Goal: Complete application form: Complete application form

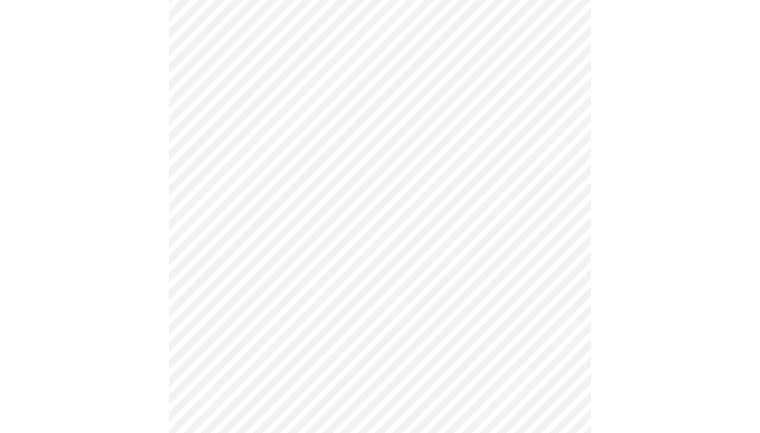
scroll to position [122, 0]
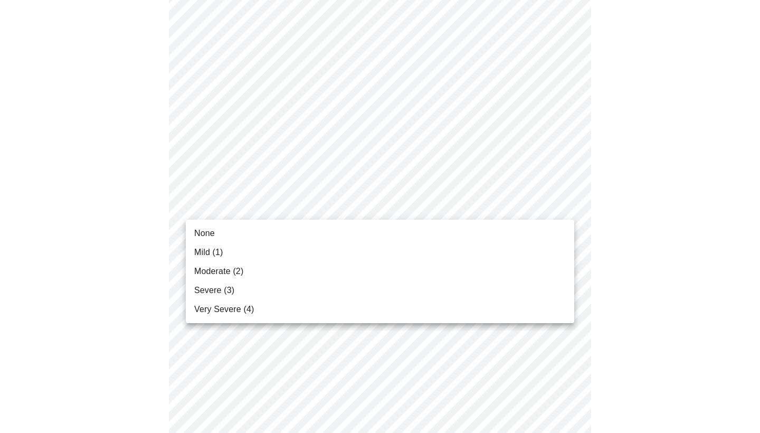
click at [531, 236] on li "None" at bounding box center [380, 233] width 389 height 19
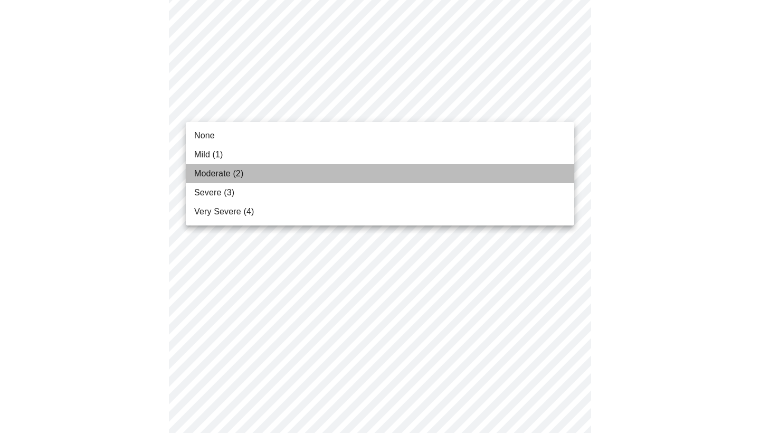
click at [469, 168] on li "Moderate (2)" at bounding box center [380, 173] width 389 height 19
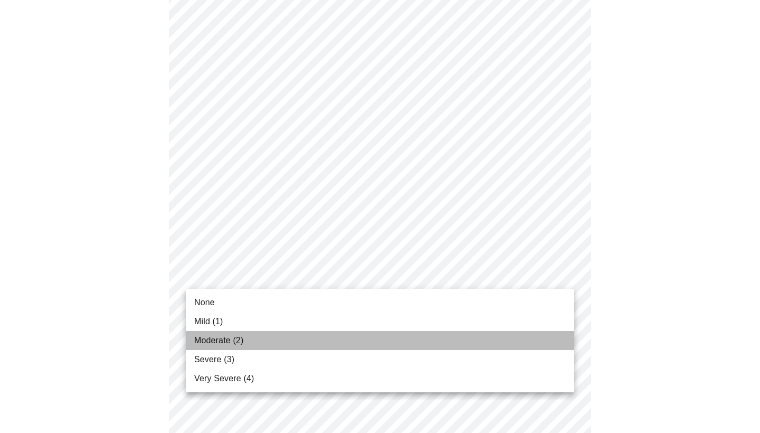
click at [257, 342] on li "Moderate (2)" at bounding box center [380, 340] width 389 height 19
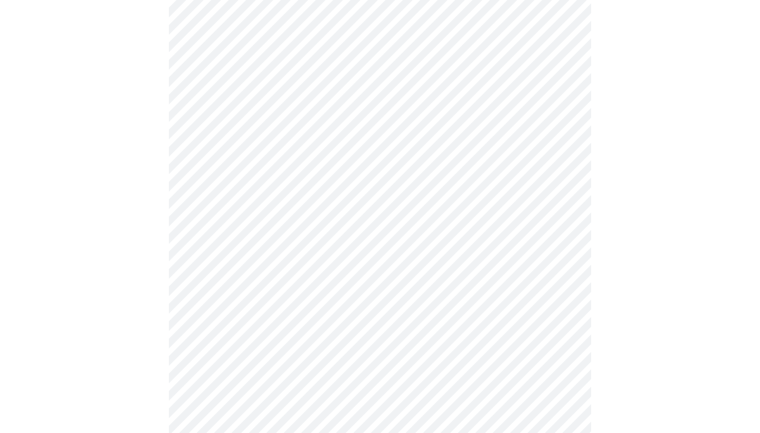
scroll to position [249, 0]
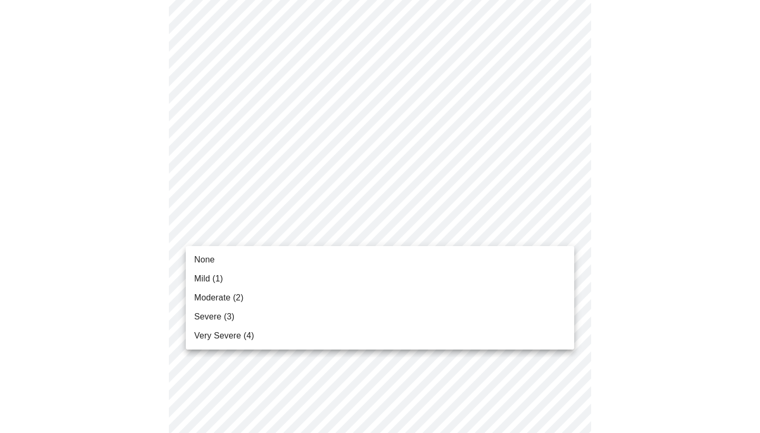
click at [561, 231] on body "MyMenopauseRx Appointments Messaging Labs Uploads Medications Community Refer a…" at bounding box center [380, 434] width 752 height 1356
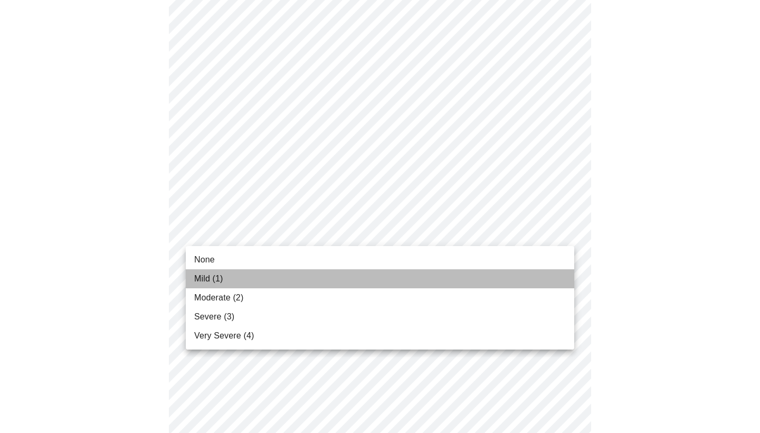
click at [222, 276] on span "Mild (1)" at bounding box center [208, 278] width 29 height 13
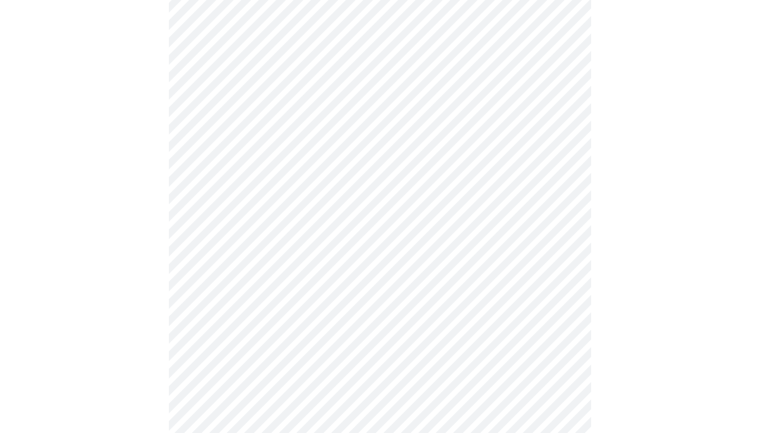
scroll to position [340, 0]
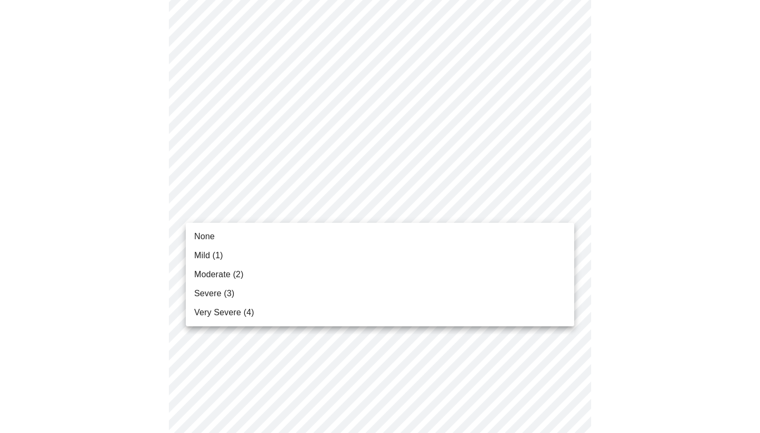
click at [565, 203] on body "MyMenopauseRx Appointments Messaging Labs Uploads Medications Community Refer a…" at bounding box center [380, 334] width 752 height 1341
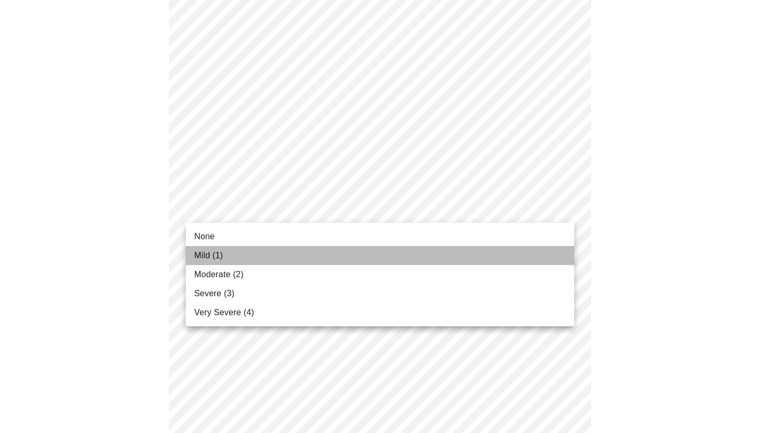
click at [413, 254] on li "Mild (1)" at bounding box center [380, 255] width 389 height 19
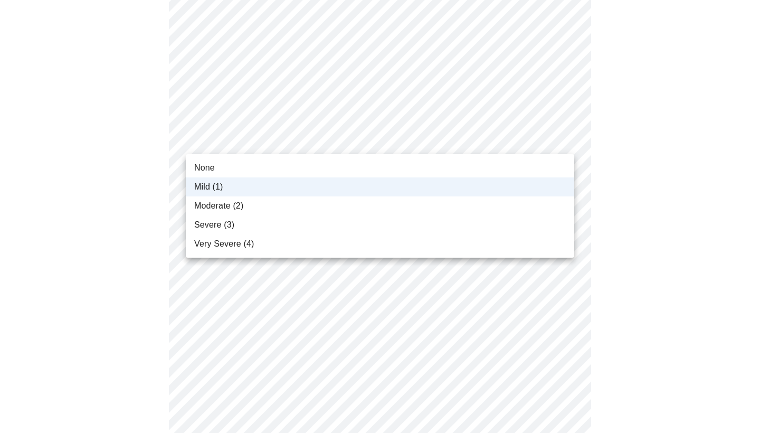
click at [431, 144] on body "MyMenopauseRx Appointments Messaging Labs Uploads Medications Community Refer a…" at bounding box center [380, 327] width 752 height 1327
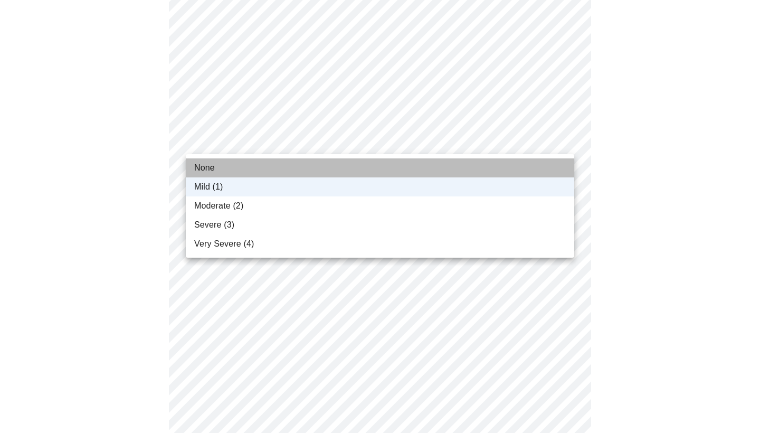
click at [423, 164] on li "None" at bounding box center [380, 167] width 389 height 19
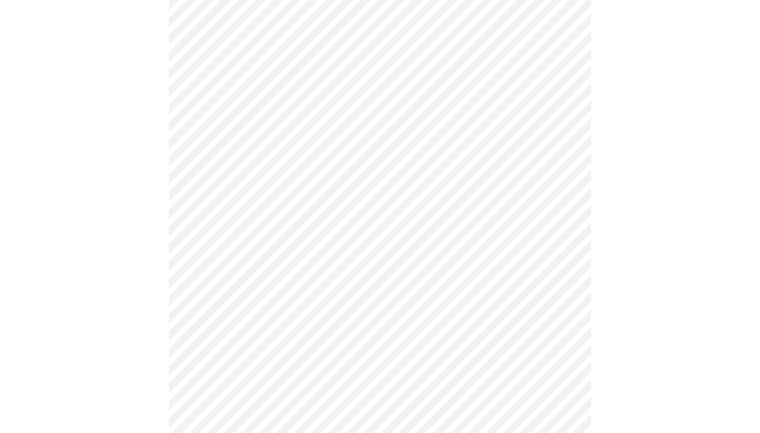
scroll to position [500, 0]
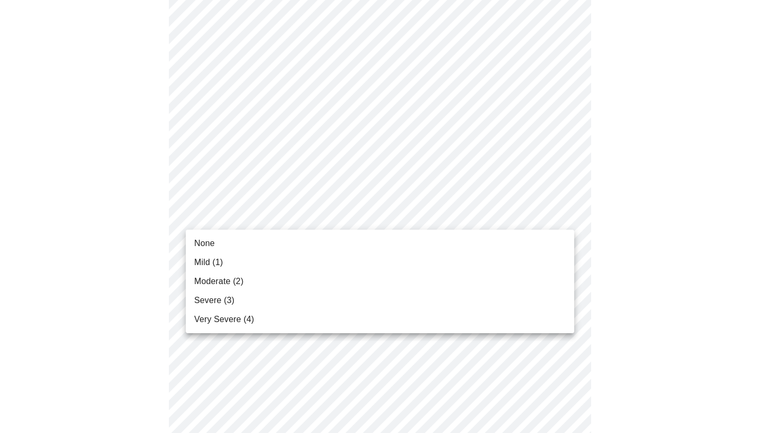
click at [564, 214] on body "MyMenopauseRx Appointments Messaging Labs Uploads Medications Community Refer a…" at bounding box center [380, 167] width 752 height 1327
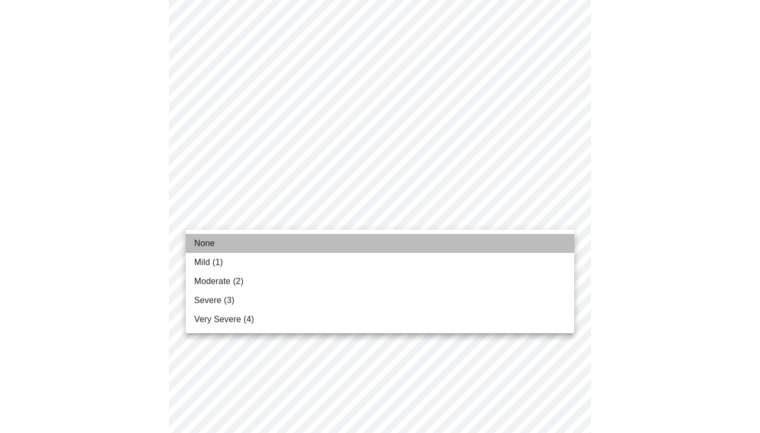
click at [540, 243] on li "None" at bounding box center [380, 243] width 389 height 19
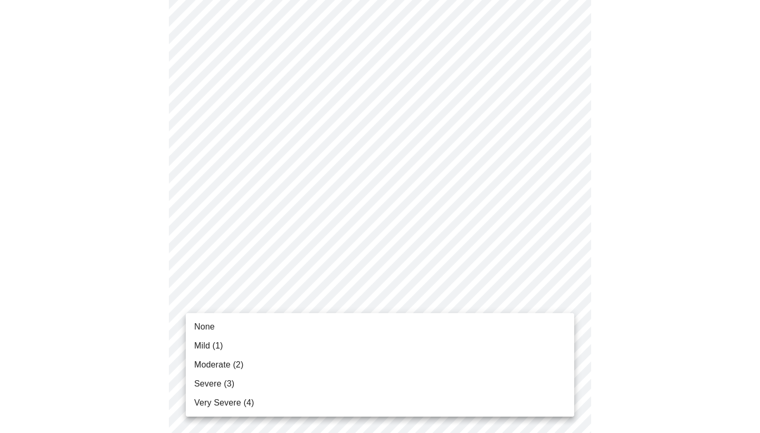
click at [562, 298] on body "MyMenopauseRx Appointments Messaging Labs Uploads Medications Community Refer a…" at bounding box center [380, 160] width 752 height 1313
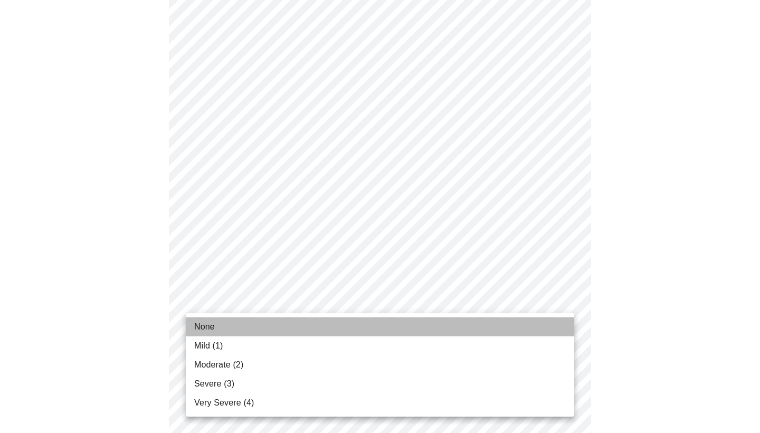
click at [442, 327] on li "None" at bounding box center [380, 326] width 389 height 19
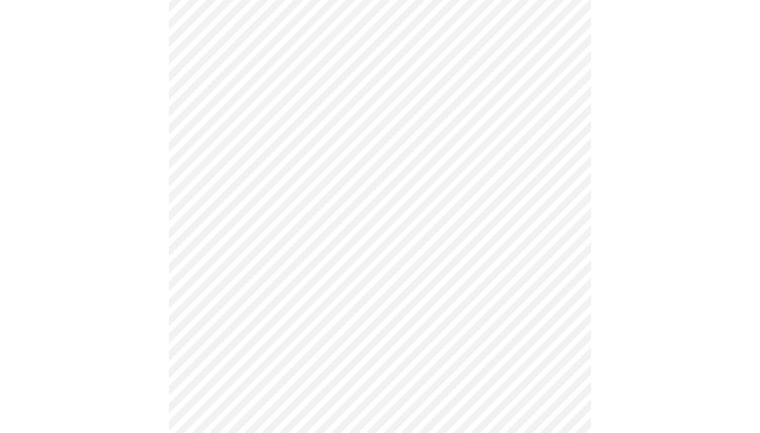
scroll to position [691, 0]
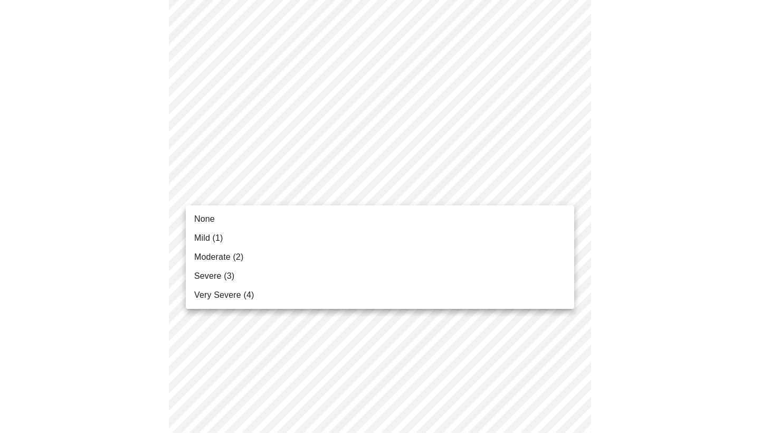
click at [517, 221] on li "None" at bounding box center [380, 219] width 389 height 19
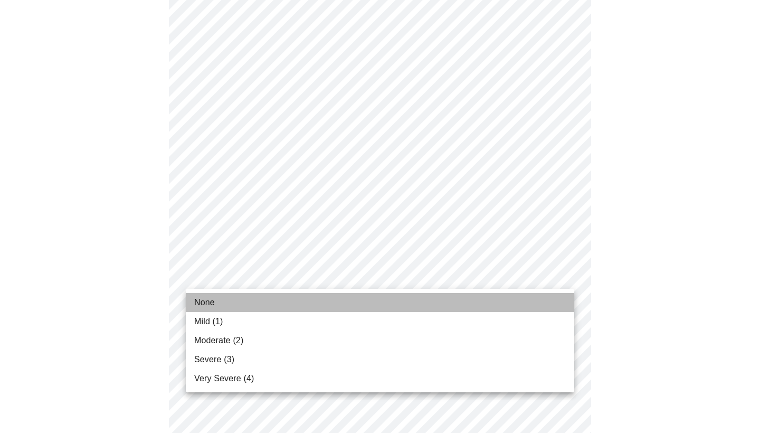
click at [496, 308] on li "None" at bounding box center [380, 302] width 389 height 19
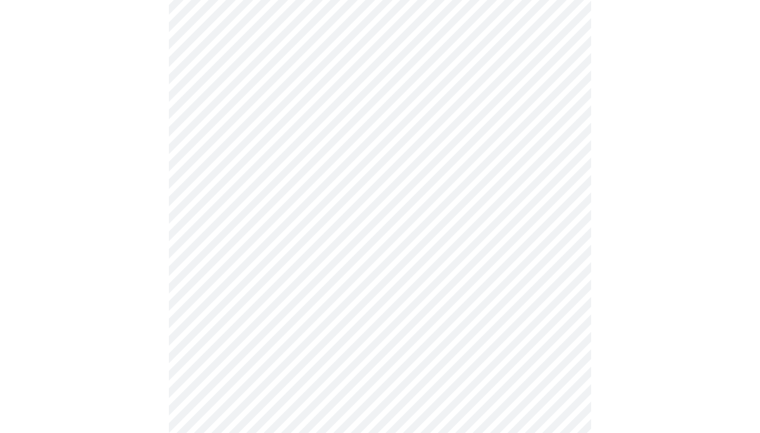
scroll to position [778, 0]
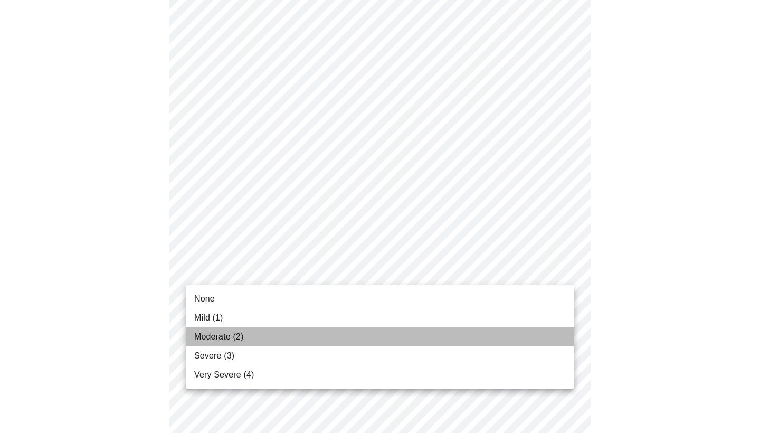
click at [344, 336] on li "Moderate (2)" at bounding box center [380, 336] width 389 height 19
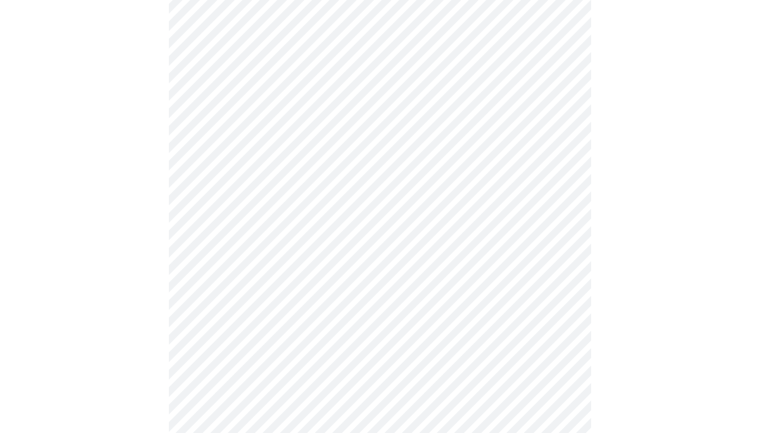
scroll to position [655, 0]
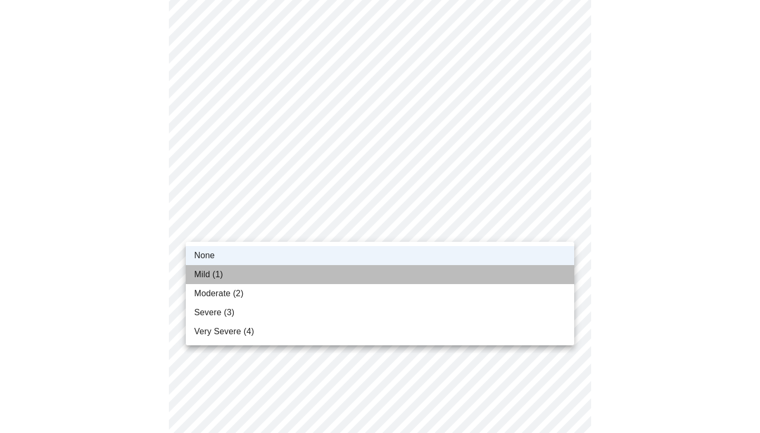
click at [549, 267] on li "Mild (1)" at bounding box center [380, 274] width 389 height 19
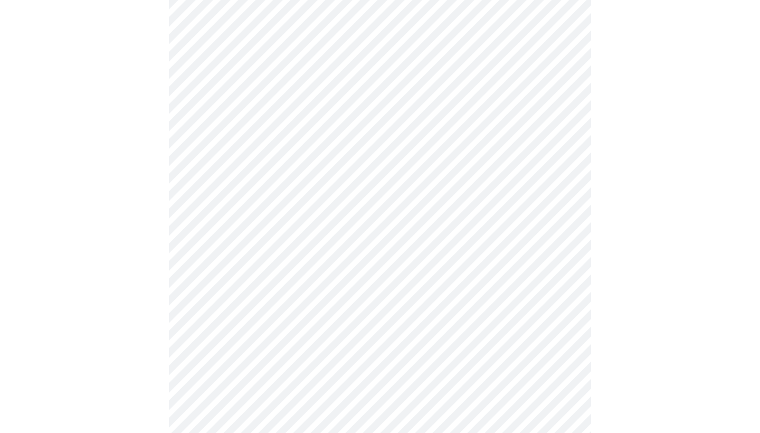
scroll to position [357, 0]
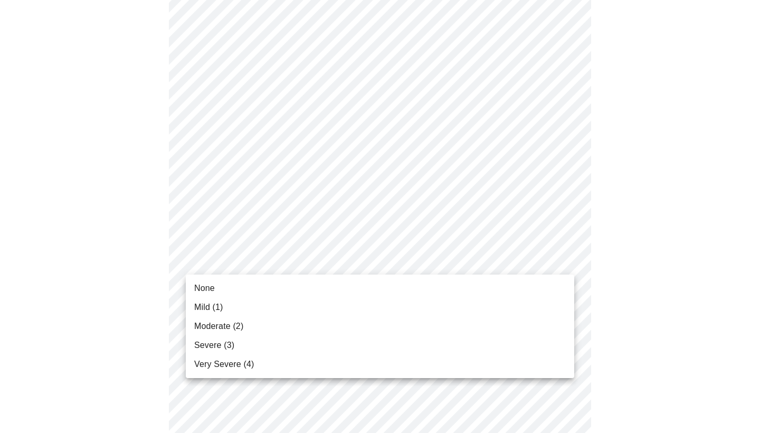
click at [564, 260] on body "MyMenopauseRx Appointments Messaging Labs Uploads Medications Community Refer a…" at bounding box center [380, 275] width 752 height 1256
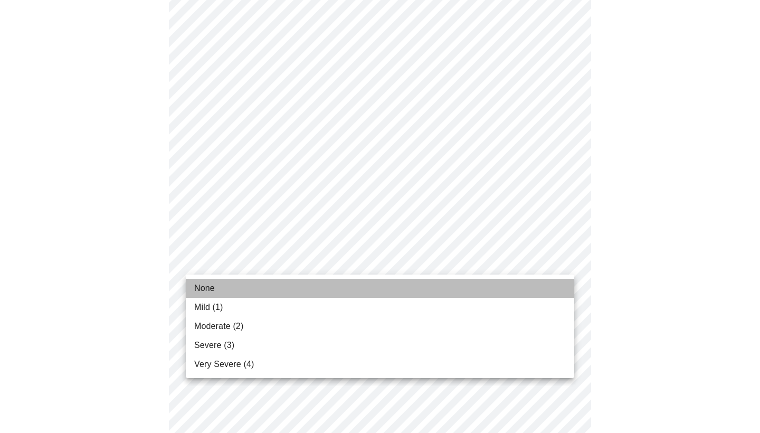
click at [534, 290] on li "None" at bounding box center [380, 288] width 389 height 19
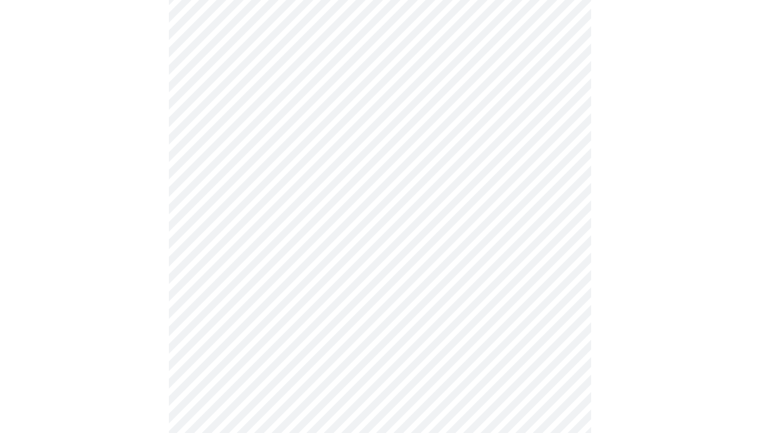
scroll to position [277, 0]
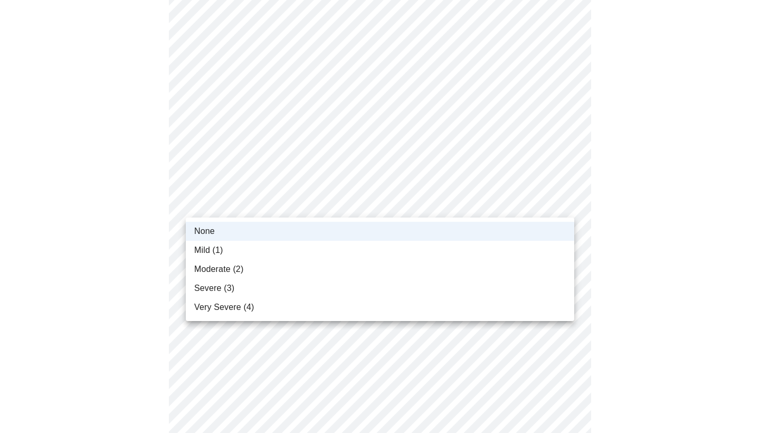
click at [565, 202] on body "MyMenopauseRx Appointments Messaging Labs Uploads Medications Community Refer a…" at bounding box center [380, 348] width 752 height 1242
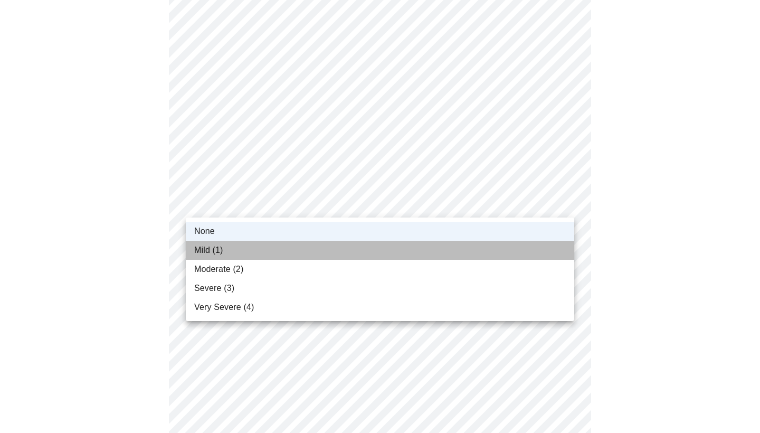
click at [506, 251] on li "Mild (1)" at bounding box center [380, 250] width 389 height 19
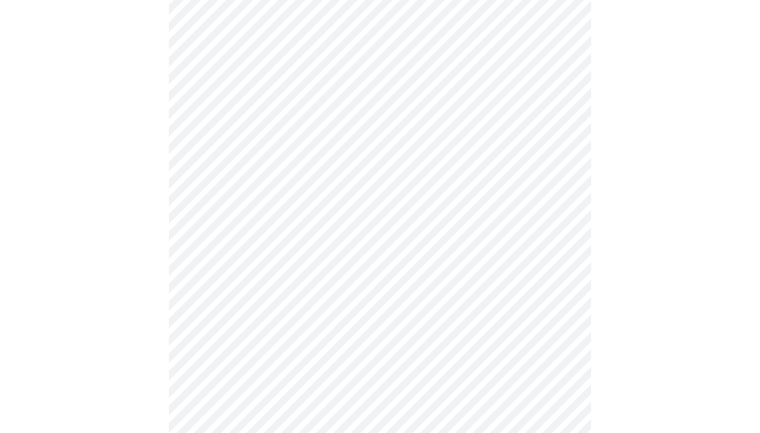
scroll to position [391, 0]
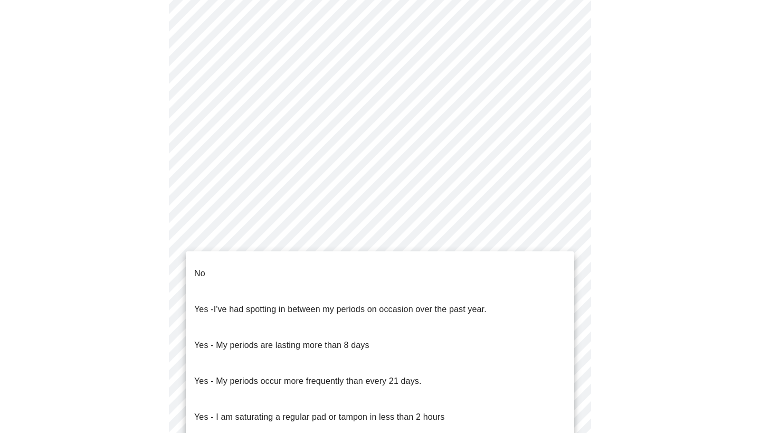
click at [565, 253] on body "MyMenopauseRx Appointments Messaging Labs Uploads Medications Community Refer a…" at bounding box center [380, 133] width 752 height 1039
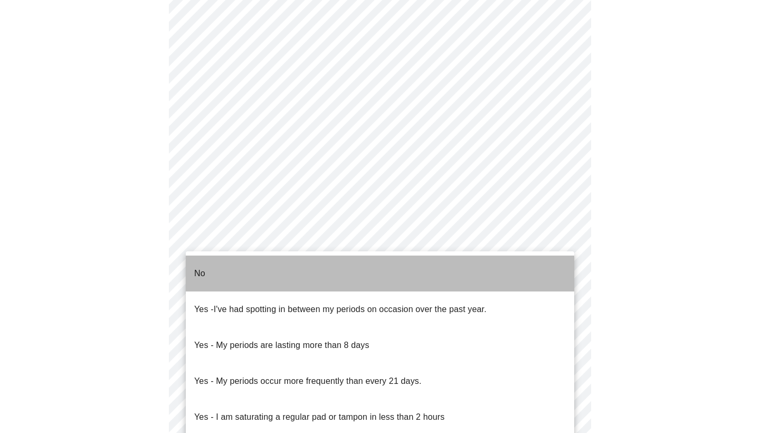
click at [492, 280] on li "No" at bounding box center [380, 274] width 389 height 36
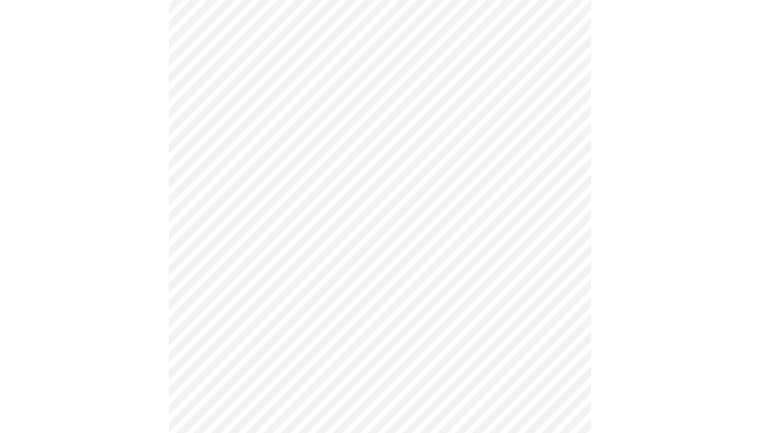
click at [563, 327] on body "MyMenopauseRx Appointments Messaging Labs Uploads Medications Community Refer a…" at bounding box center [380, 131] width 752 height 1034
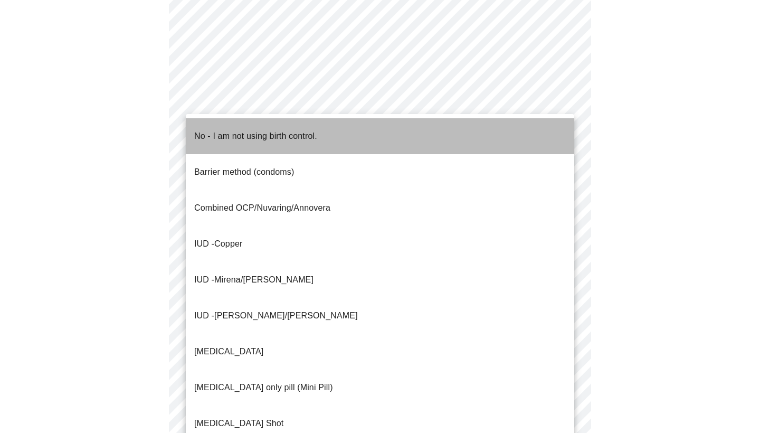
click at [384, 128] on li "No - I am not using birth control." at bounding box center [380, 136] width 389 height 36
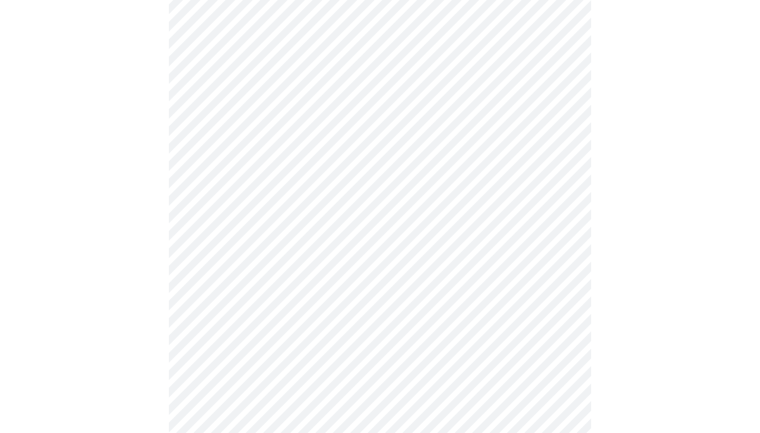
scroll to position [504, 0]
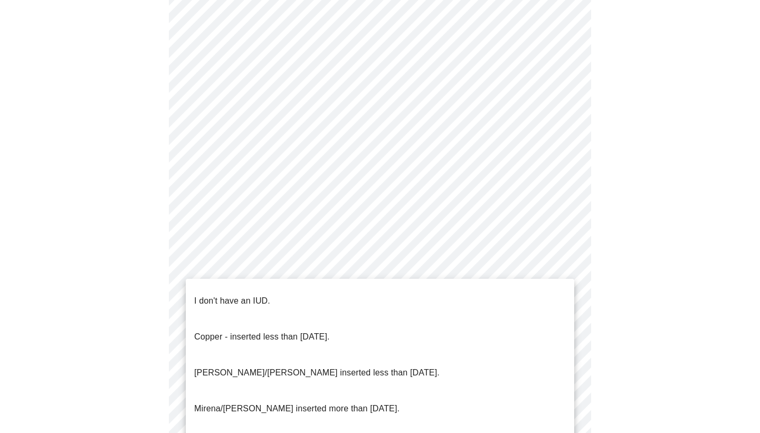
click at [555, 303] on body "MyMenopauseRx Appointments Messaging Labs Uploads Medications Community Refer a…" at bounding box center [380, 15] width 752 height 1028
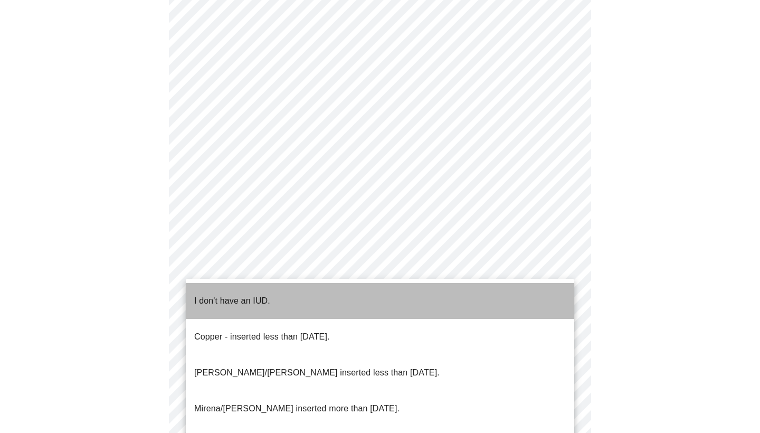
click at [524, 305] on li "I don't have an IUD." at bounding box center [380, 301] width 389 height 36
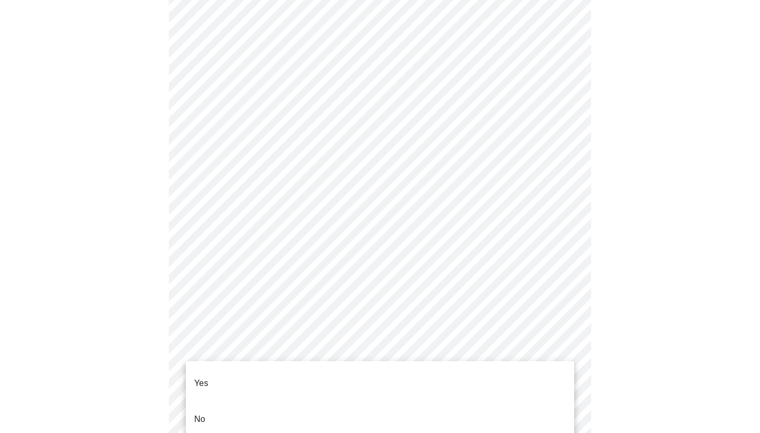
click at [566, 368] on body "MyMenopauseRx Appointments Messaging Labs Uploads Medications Community Refer a…" at bounding box center [380, 12] width 752 height 1022
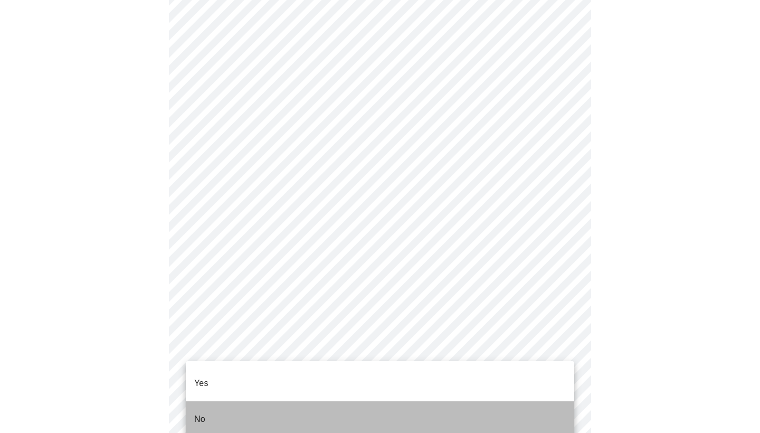
click at [536, 408] on li "No" at bounding box center [380, 419] width 389 height 36
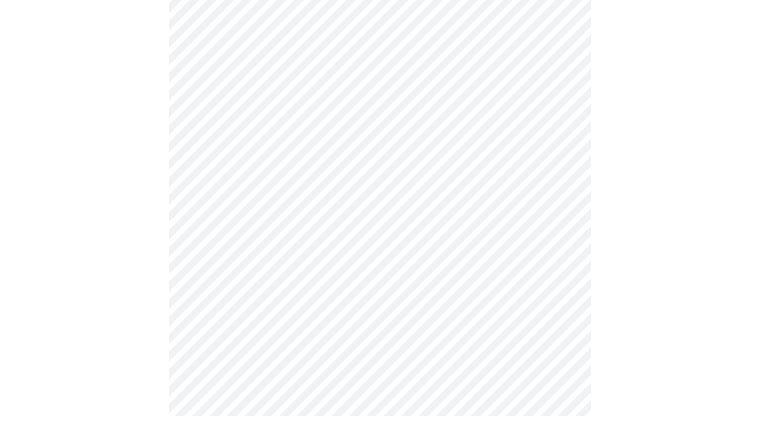
scroll to position [0, 0]
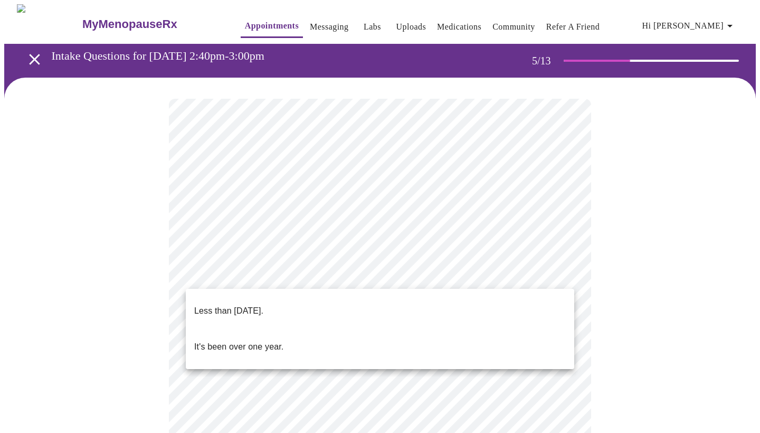
click at [564, 275] on body "MyMenopauseRx Appointments Messaging Labs Uploads Medications Community Refer a…" at bounding box center [380, 431] width 752 height 854
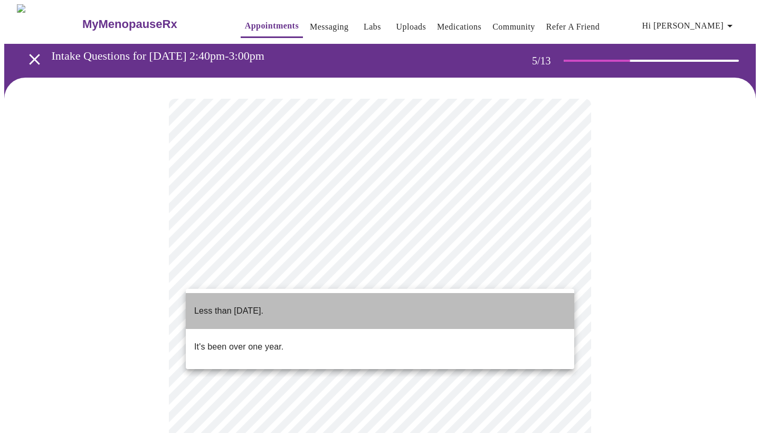
click at [545, 313] on li "Less than [DATE]." at bounding box center [380, 311] width 389 height 36
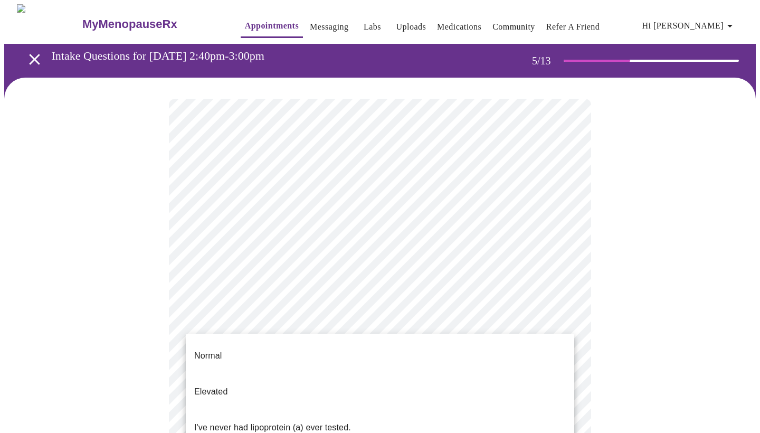
click at [565, 367] on body "MyMenopauseRx Appointments Messaging Labs Uploads Medications Community Refer a…" at bounding box center [380, 428] width 752 height 848
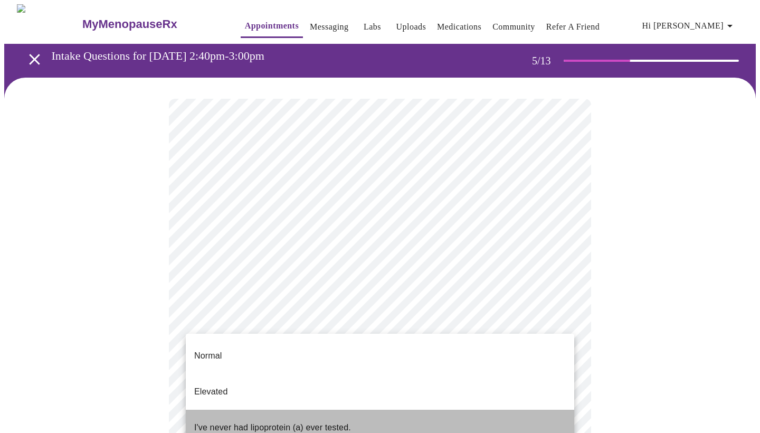
click at [530, 410] on li "I've never had lipoprotein (a) ever tested." at bounding box center [380, 428] width 389 height 36
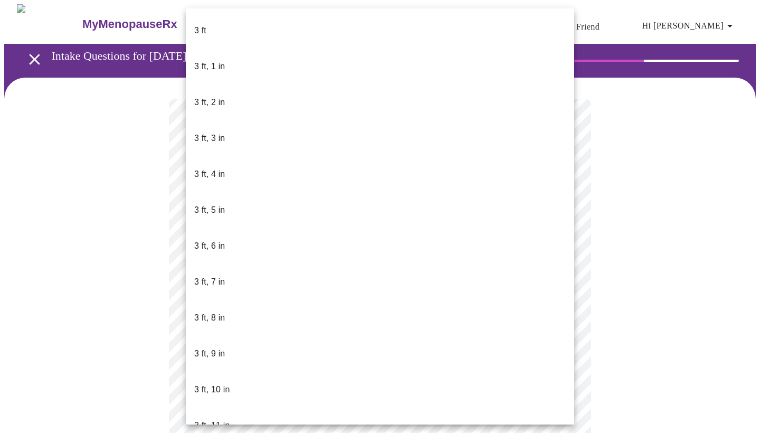
click at [327, 304] on body "MyMenopauseRx Appointments Messaging Labs Uploads Medications Community Refer a…" at bounding box center [380, 285] width 752 height 563
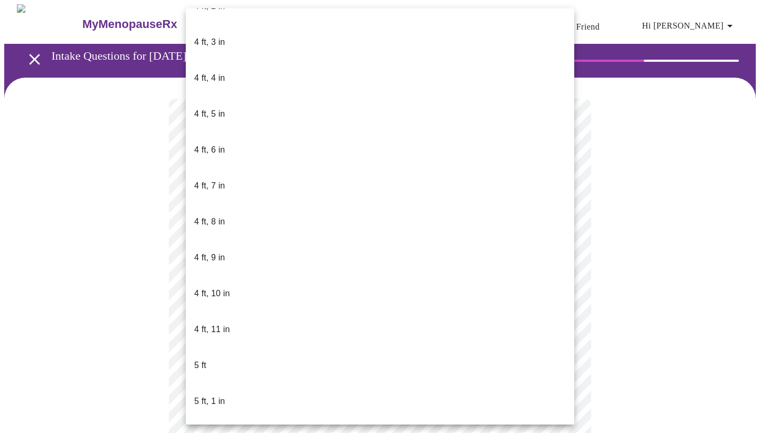
scroll to position [528, 0]
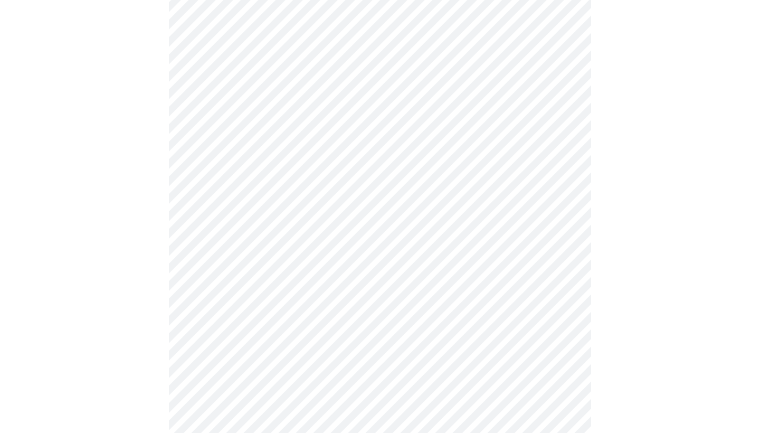
scroll to position [2679, 0]
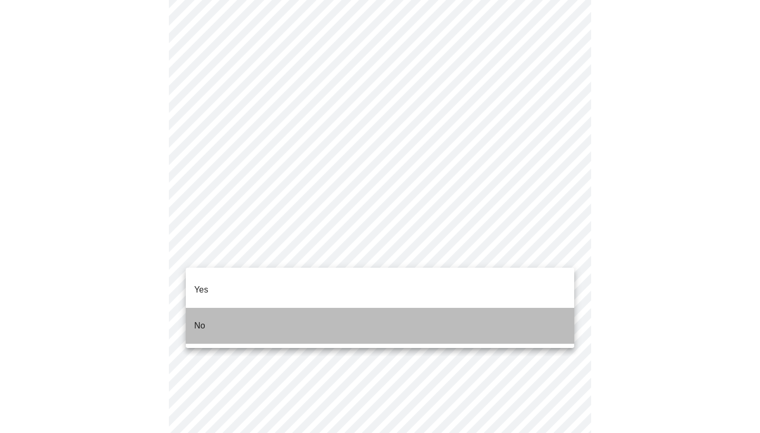
click at [420, 314] on li "No" at bounding box center [380, 326] width 389 height 36
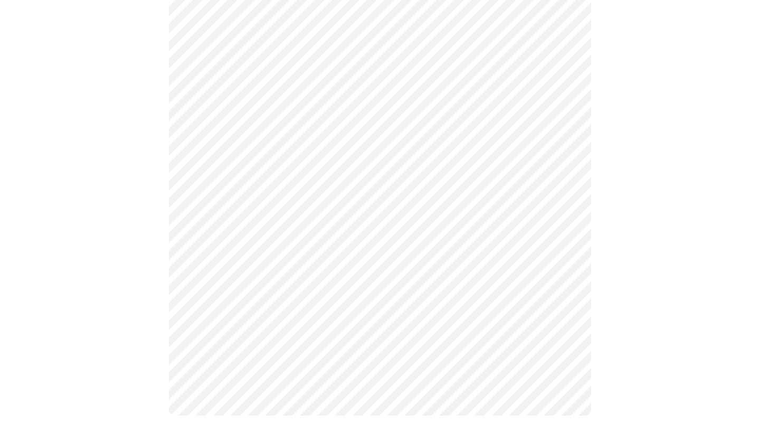
scroll to position [597, 0]
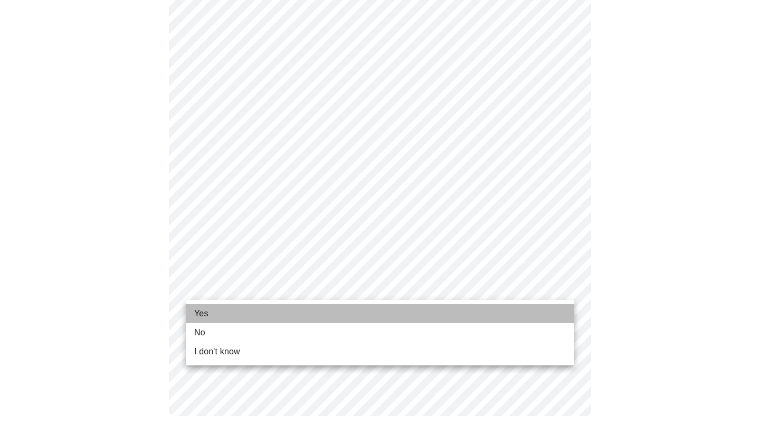
click at [334, 316] on li "Yes" at bounding box center [380, 313] width 389 height 19
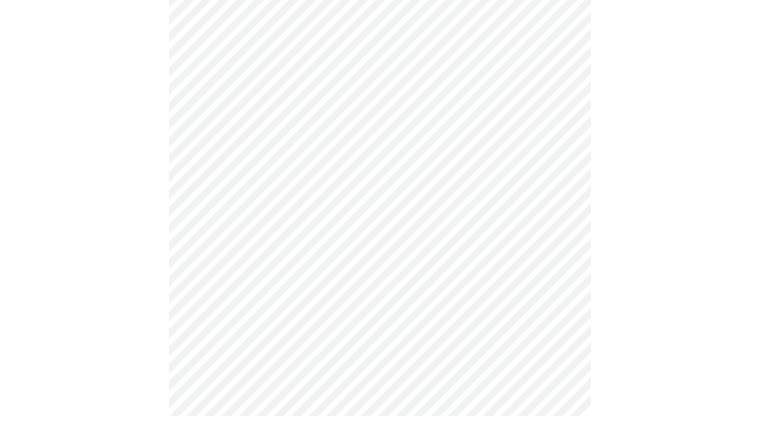
scroll to position [0, 0]
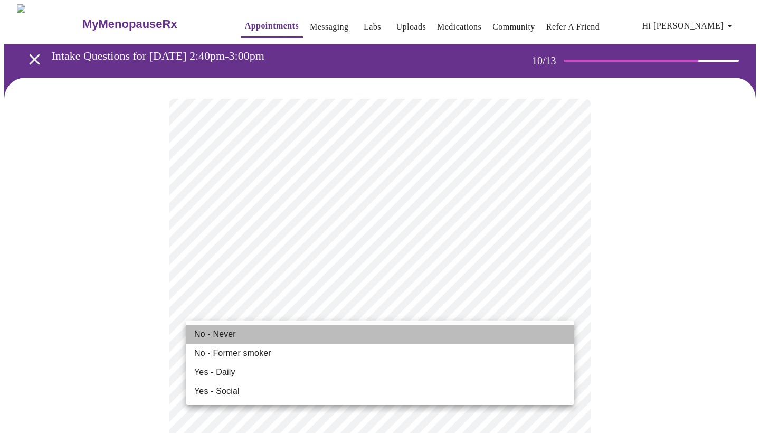
click at [367, 334] on li "No - Never" at bounding box center [380, 334] width 389 height 19
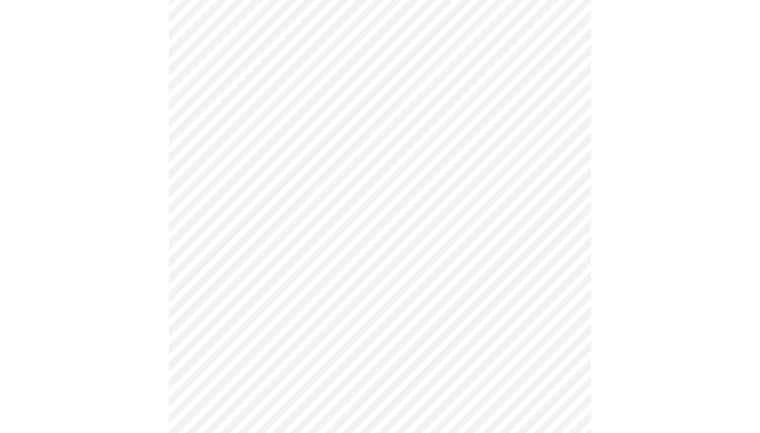
scroll to position [765, 0]
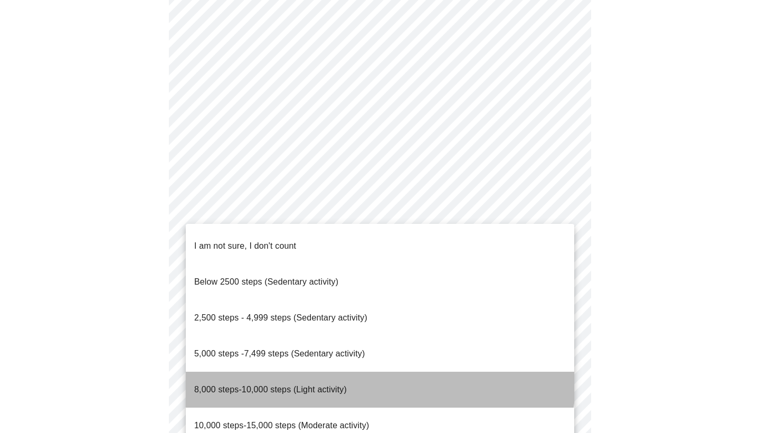
click at [342, 385] on span "8,000 steps-10,000 steps (Light activity)" at bounding box center [270, 389] width 153 height 9
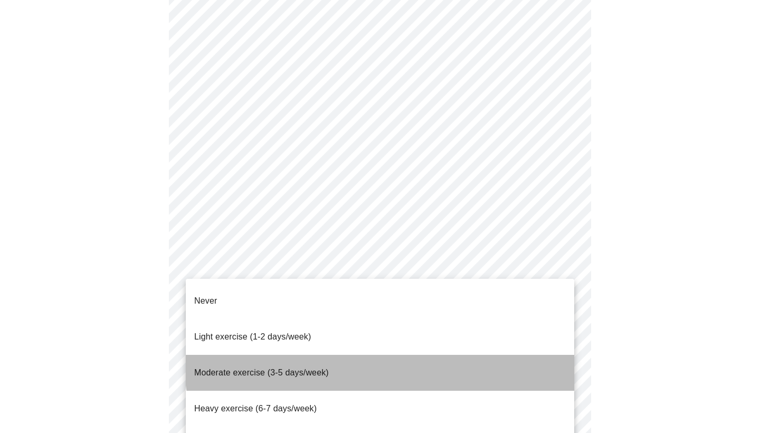
click at [420, 355] on li "Moderate exercise (3-5 days/week)" at bounding box center [380, 373] width 389 height 36
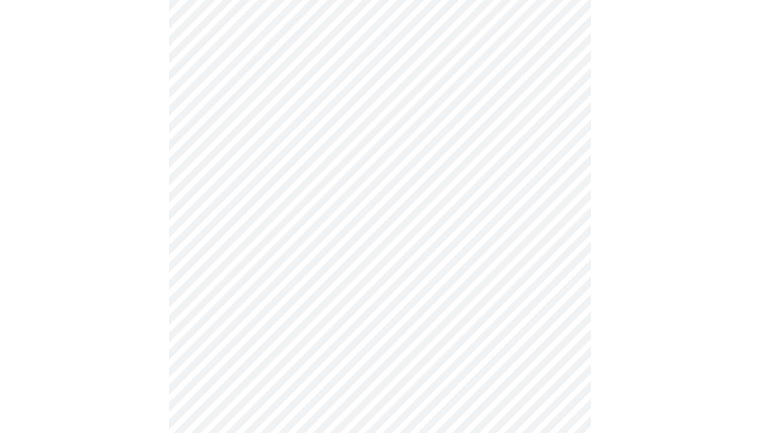
scroll to position [886, 0]
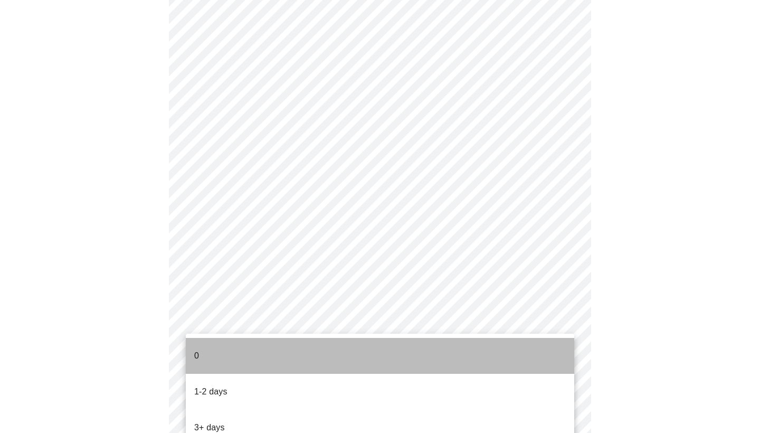
click at [423, 362] on li "0" at bounding box center [380, 356] width 389 height 36
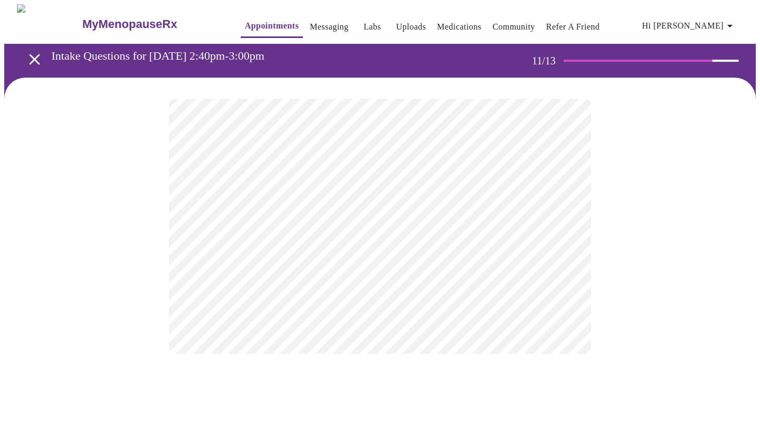
scroll to position [0, 0]
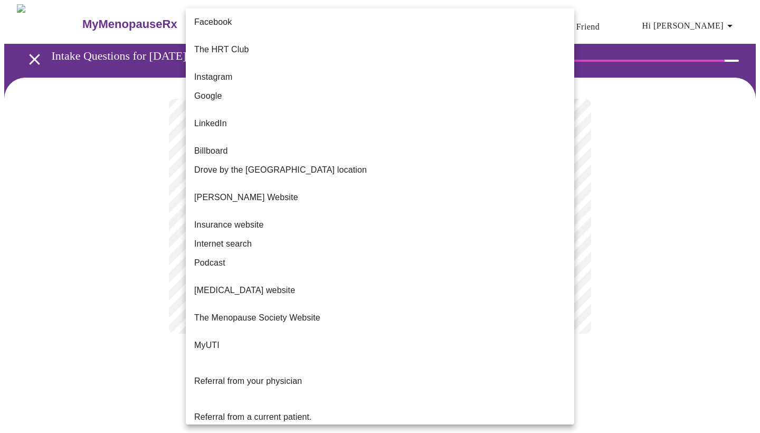
click at [564, 216] on body "MyMenopauseRx Appointments Messaging Labs Uploads Medications Community Refer a…" at bounding box center [380, 179] width 752 height 351
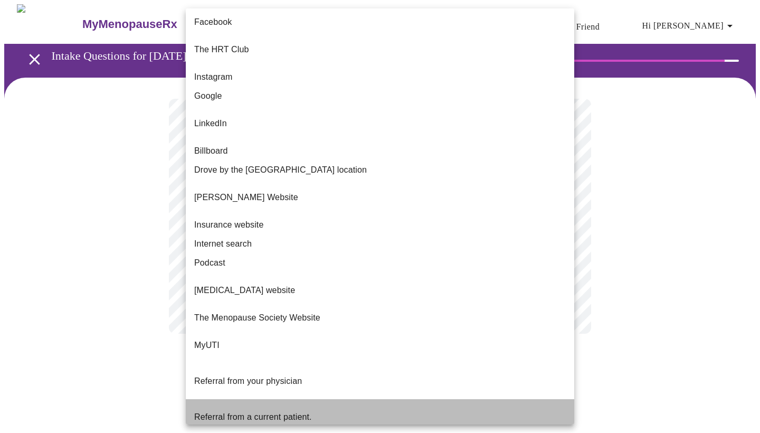
click at [286, 412] on span "Referral from a current patient." at bounding box center [253, 416] width 118 height 9
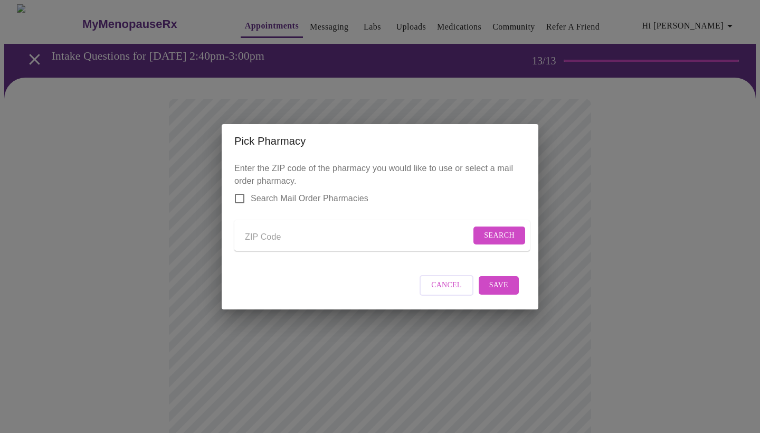
click at [265, 231] on input "Send a message to your care team" at bounding box center [358, 237] width 226 height 17
type input "80020"
click at [239, 190] on input "Search Mail Order Pharmacies" at bounding box center [240, 198] width 22 height 22
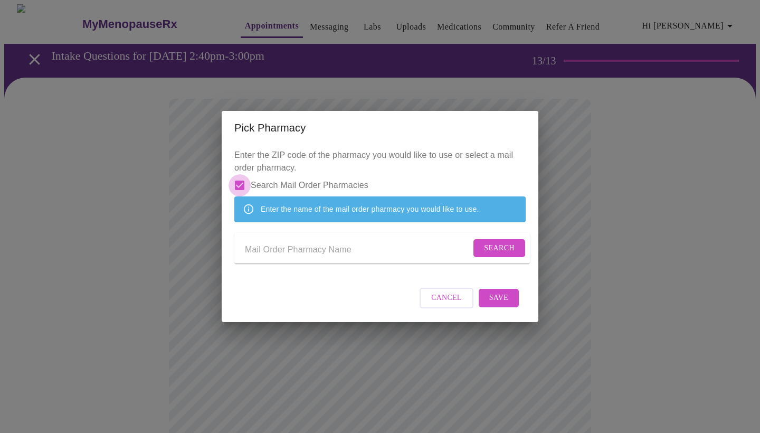
click at [240, 174] on input "Search Mail Order Pharmacies" at bounding box center [240, 185] width 22 height 22
checkbox input "false"
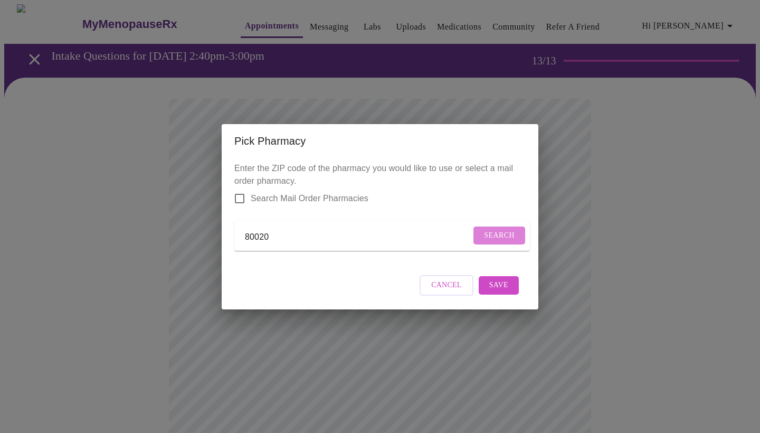
click at [502, 231] on span "Search" at bounding box center [499, 235] width 31 height 13
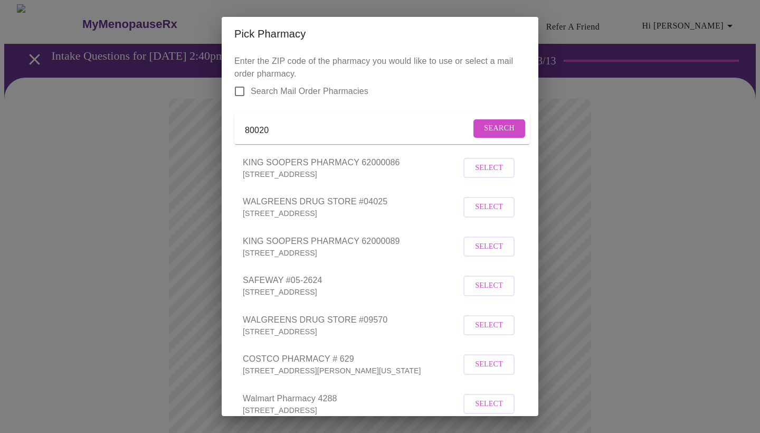
drag, startPoint x: 273, startPoint y: 135, endPoint x: 222, endPoint y: 135, distance: 51.2
click at [222, 135] on div "Enter the ZIP code of the pharmacy you would like to use or select a mail order…" at bounding box center [380, 233] width 317 height 365
type input "80023"
click at [494, 135] on span "Search" at bounding box center [499, 128] width 31 height 13
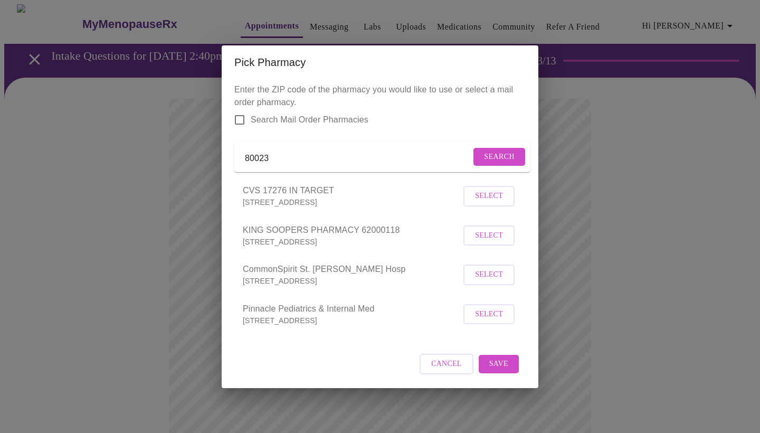
drag, startPoint x: 271, startPoint y: 155, endPoint x: 231, endPoint y: 157, distance: 40.2
click at [231, 157] on div "Enter the ZIP code of the pharmacy you would like to use or select a mail order…" at bounding box center [380, 233] width 317 height 309
type input "8"
type input "80021"
click at [492, 156] on span "Search" at bounding box center [499, 156] width 31 height 13
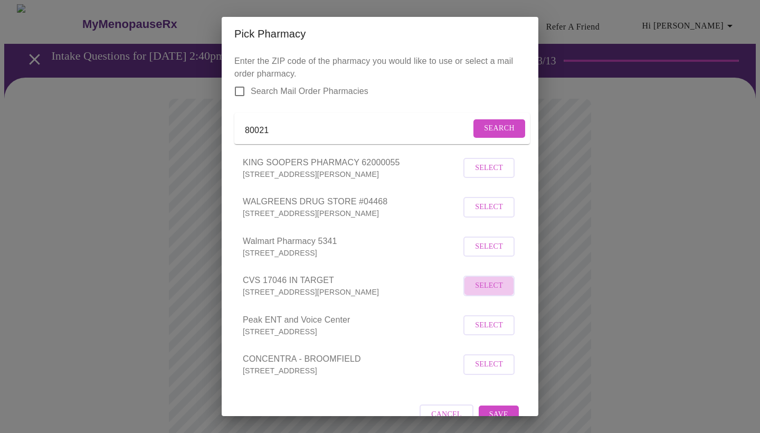
click at [488, 292] on span "Select" at bounding box center [489, 285] width 28 height 13
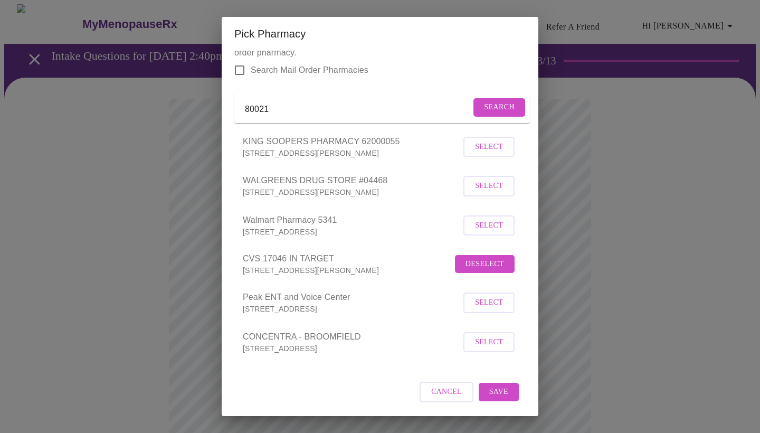
scroll to position [34, 0]
click at [494, 392] on span "Save" at bounding box center [498, 391] width 19 height 13
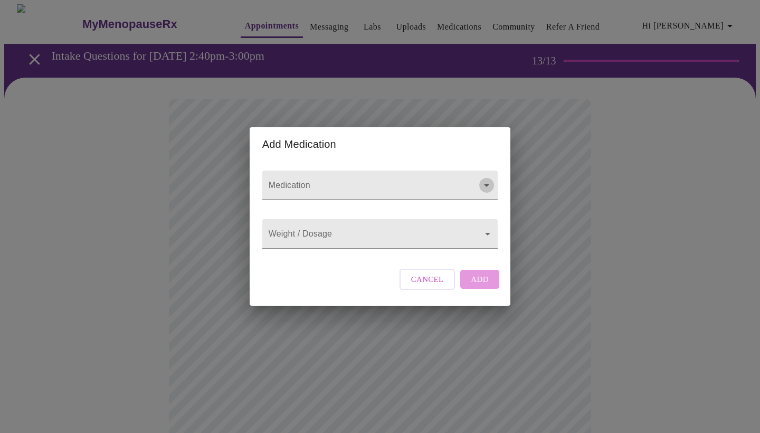
click at [486, 184] on icon "Open" at bounding box center [486, 185] width 5 height 3
click at [486, 184] on icon "Close" at bounding box center [486, 185] width 5 height 3
click at [425, 286] on span "Cancel" at bounding box center [427, 279] width 33 height 14
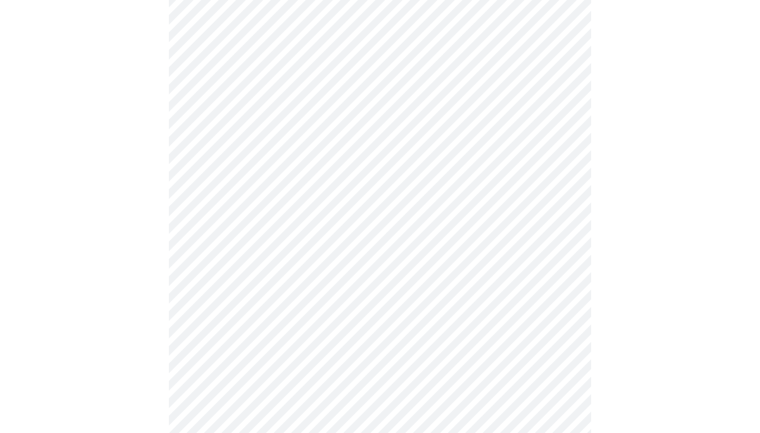
scroll to position [125, 0]
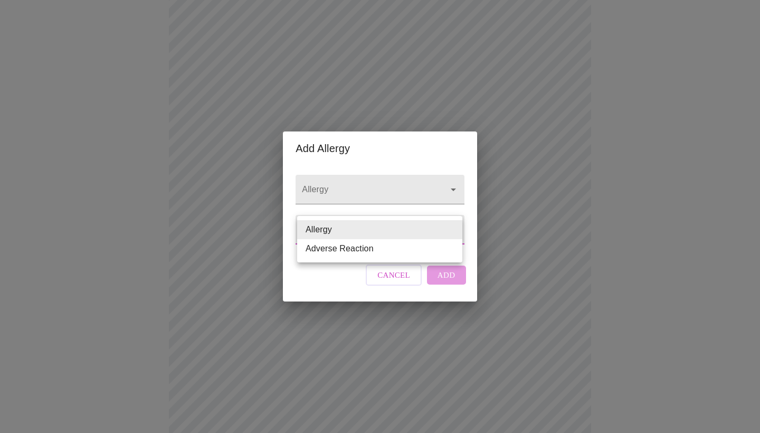
click at [449, 228] on body "MyMenopauseRx Appointments Messaging Labs Uploads Medications Community Refer a…" at bounding box center [380, 274] width 752 height 791
click at [449, 228] on li "Allergy" at bounding box center [379, 229] width 165 height 19
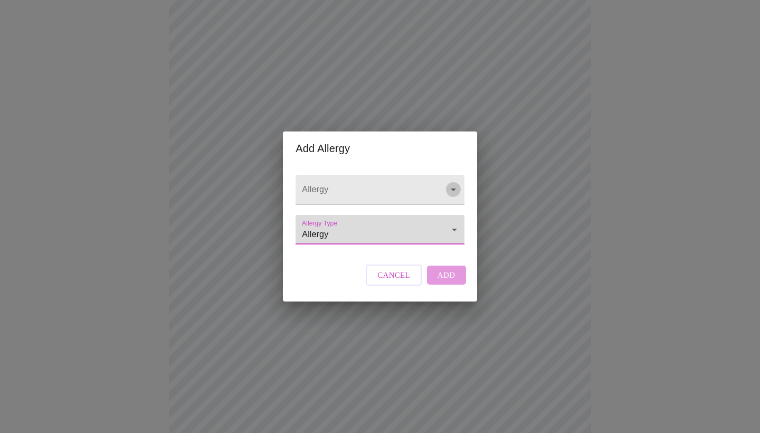
click at [452, 188] on icon "Open" at bounding box center [453, 189] width 5 height 3
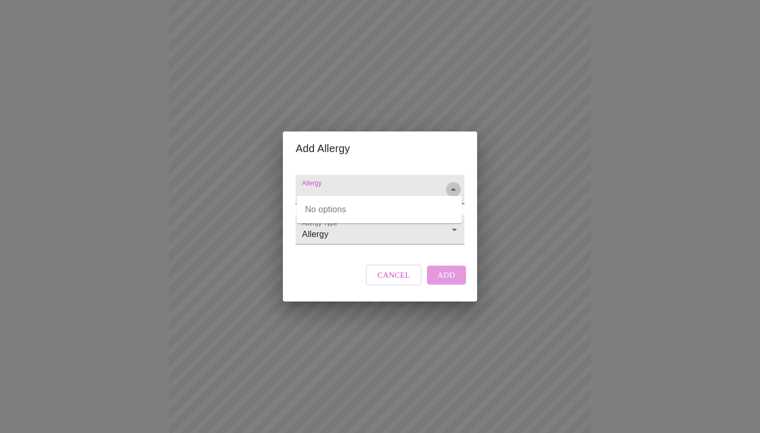
click at [452, 188] on icon "Close" at bounding box center [453, 189] width 5 height 3
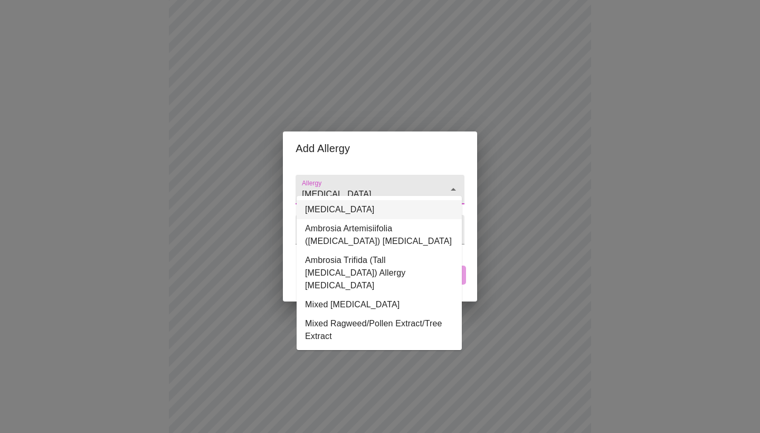
click at [356, 209] on li "[MEDICAL_DATA]" at bounding box center [379, 209] width 165 height 19
type input "[MEDICAL_DATA]"
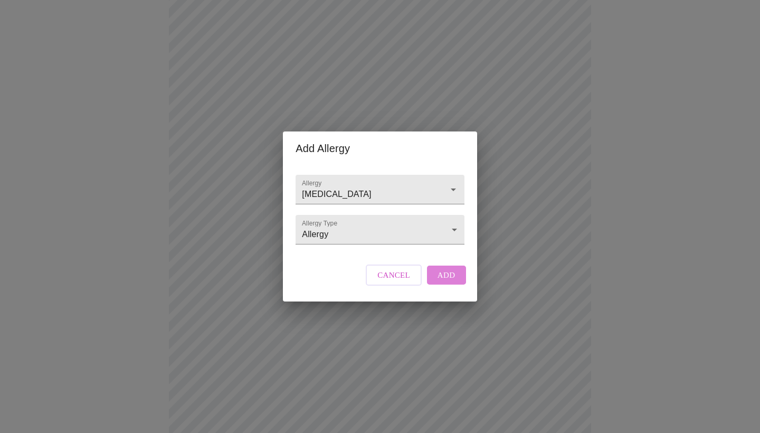
click at [443, 282] on span "Add" at bounding box center [447, 275] width 18 height 14
click at [356, 185] on input "Allergy" at bounding box center [365, 195] width 130 height 20
type input "trees"
click at [442, 287] on div "Cancel Add" at bounding box center [415, 275] width 105 height 32
click at [450, 183] on icon "Open" at bounding box center [453, 189] width 13 height 13
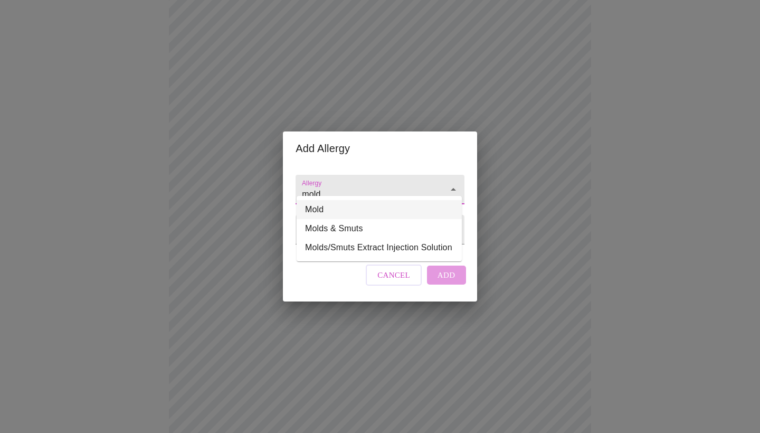
click at [376, 213] on li "Mold" at bounding box center [379, 209] width 165 height 19
type input "Mold"
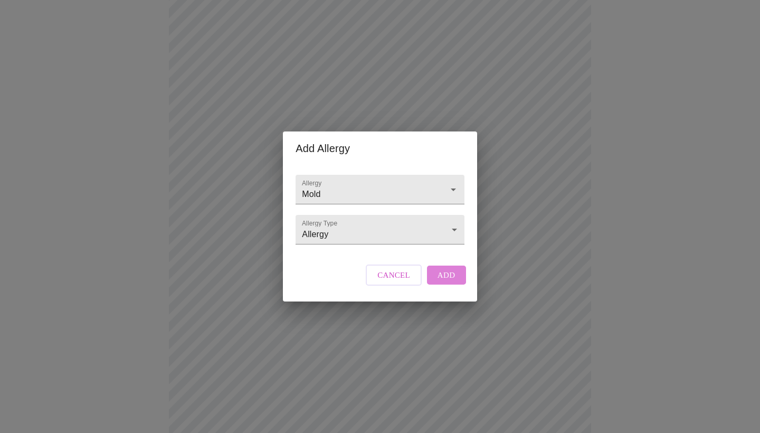
click at [441, 282] on span "Add" at bounding box center [447, 275] width 18 height 14
click at [447, 183] on icon "Open" at bounding box center [453, 189] width 13 height 13
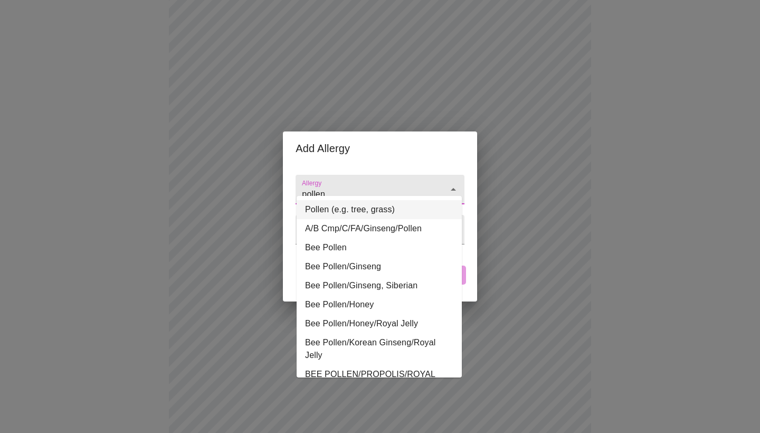
click at [399, 207] on li "Pollen (e.g. tree, grass)" at bounding box center [379, 209] width 165 height 19
type input "Pollen (e.g. tree, grass)"
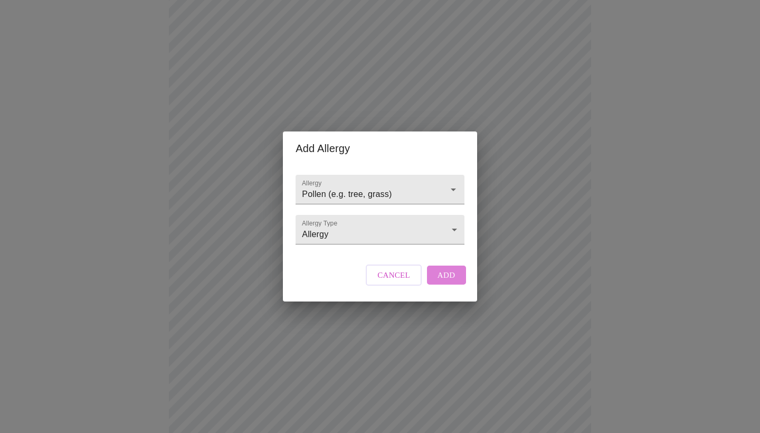
click at [444, 282] on span "Add" at bounding box center [447, 275] width 18 height 14
click at [370, 185] on input "Allergy" at bounding box center [365, 195] width 130 height 20
click at [387, 214] on li "Dogs" at bounding box center [379, 209] width 165 height 19
type input "Dogs"
click at [452, 282] on span "Add" at bounding box center [447, 275] width 18 height 14
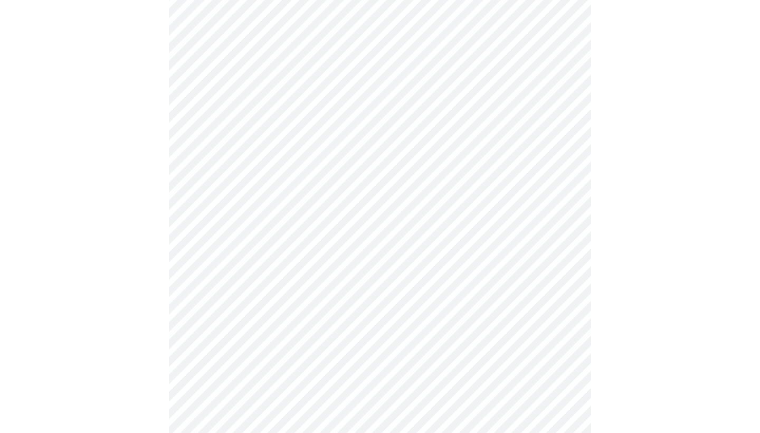
scroll to position [142, 0]
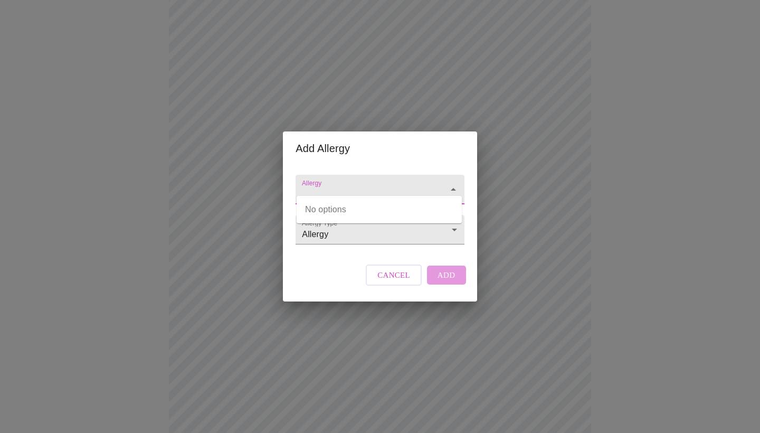
click at [354, 185] on input "Allergy" at bounding box center [365, 195] width 130 height 20
type input "cat"
click at [443, 282] on div "Cancel Add" at bounding box center [415, 275] width 105 height 32
click at [444, 287] on div "Cancel Add" at bounding box center [415, 275] width 105 height 32
click at [446, 182] on button "Open" at bounding box center [453, 189] width 15 height 15
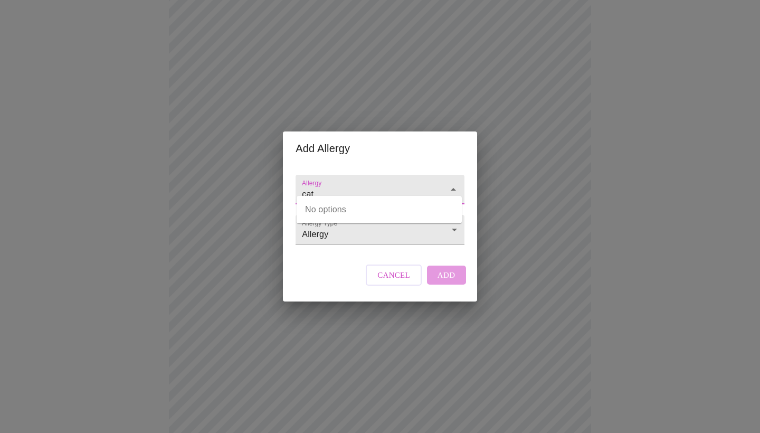
type input "cat"
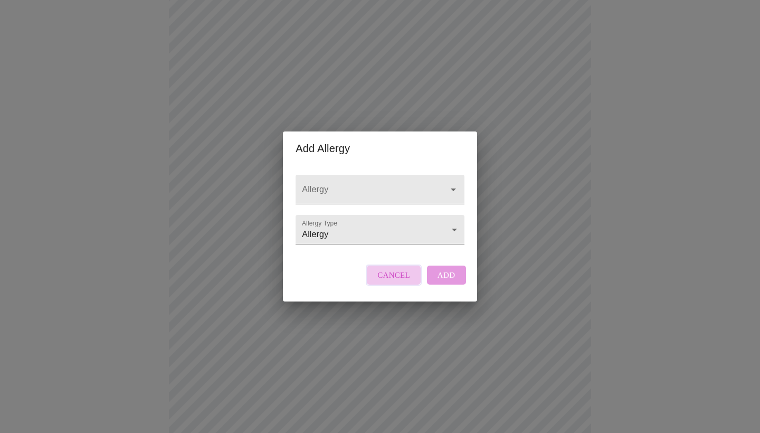
click at [399, 282] on span "Cancel" at bounding box center [393, 275] width 33 height 14
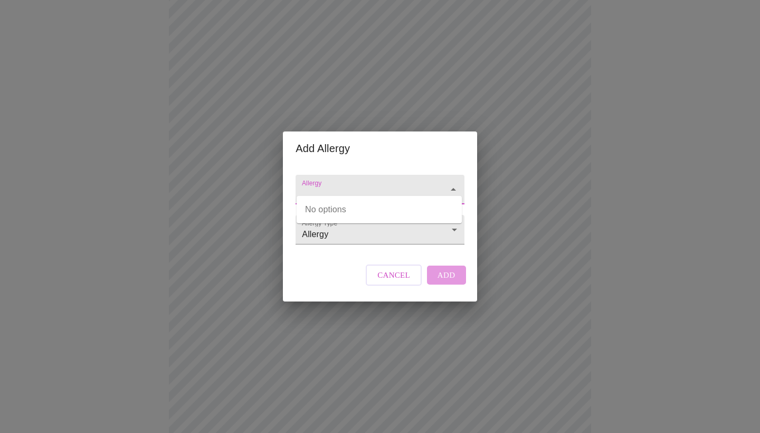
click at [389, 187] on input "Allergy" at bounding box center [365, 195] width 130 height 20
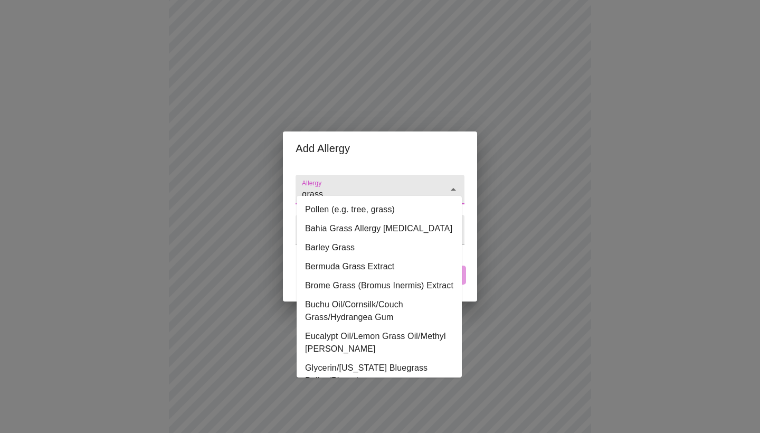
click at [451, 287] on li "Brome Grass (Bromus Inermis) Extract" at bounding box center [379, 285] width 165 height 19
type input "Brome Grass (Bromus Inermis) Extract"
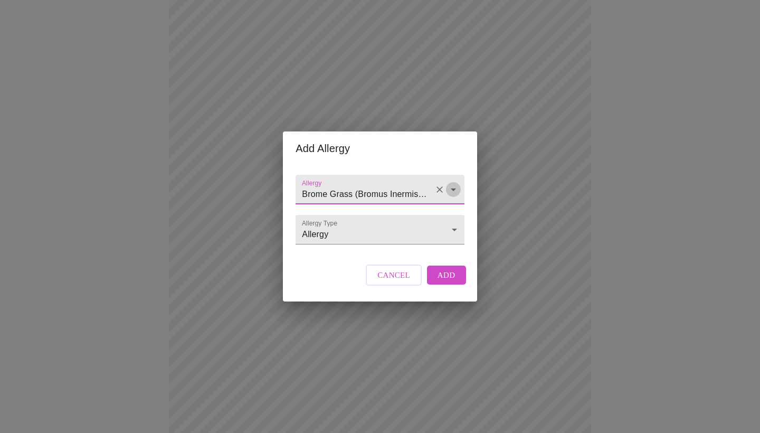
click at [451, 188] on icon "Open" at bounding box center [453, 189] width 5 height 3
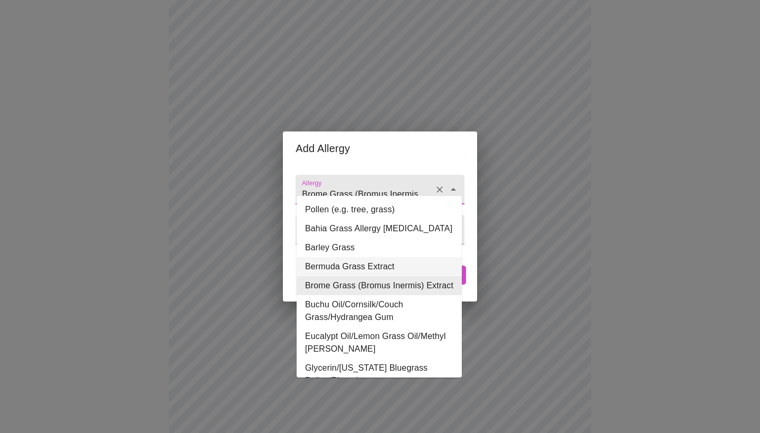
scroll to position [0, 0]
click at [441, 184] on icon "Clear" at bounding box center [439, 189] width 11 height 11
type input "Brome Grass (Bromus Inermis) Extract"
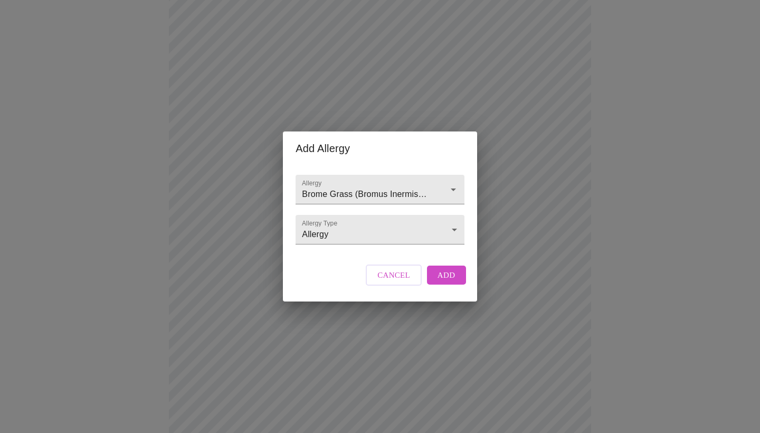
click at [490, 107] on div "Add Allergy Allergy Brome Grass (Bromus Inermis) Extract Allergy Type Allergy A…" at bounding box center [380, 216] width 760 height 433
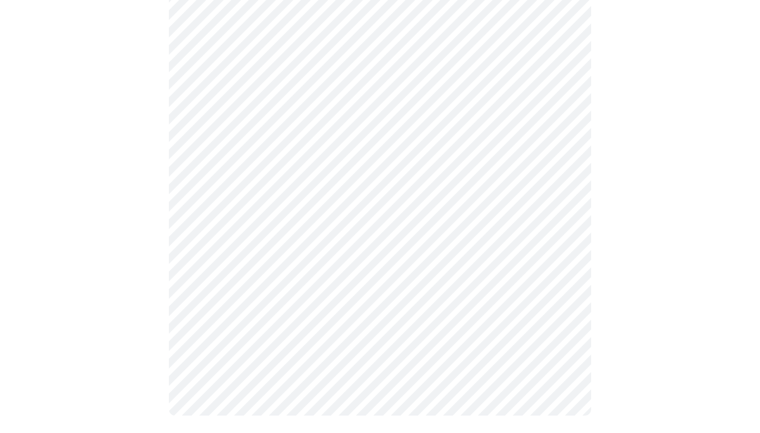
scroll to position [454, 0]
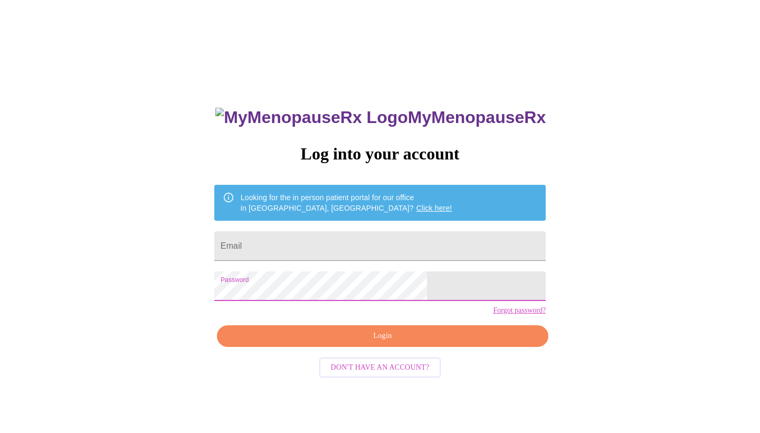
scroll to position [4, 0]
